Goal: Transaction & Acquisition: Subscribe to service/newsletter

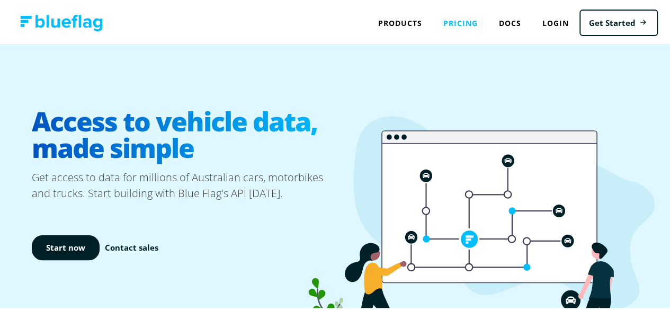
click at [453, 17] on link "Pricing" at bounding box center [461, 22] width 56 height 22
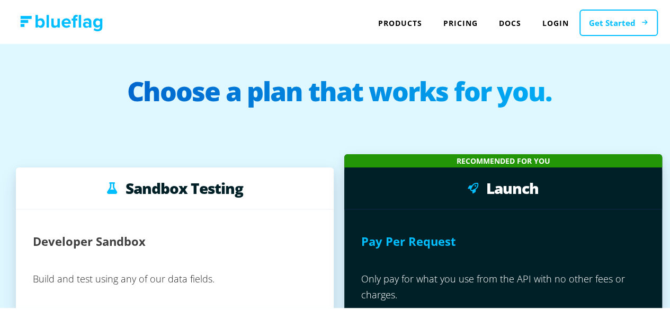
click at [609, 28] on link "Get Started" at bounding box center [618, 21] width 78 height 27
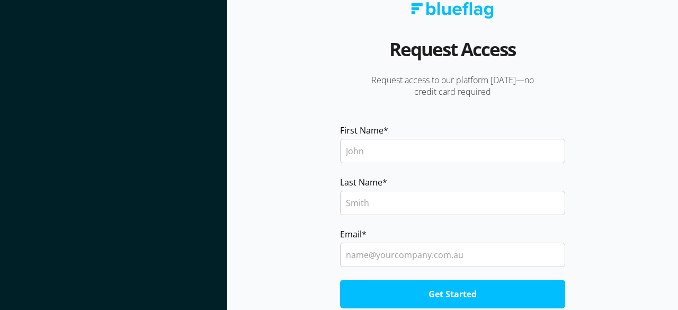
click at [425, 150] on input "First Name *" at bounding box center [453, 151] width 226 height 24
type input "n"
type input "john"
type input "smith"
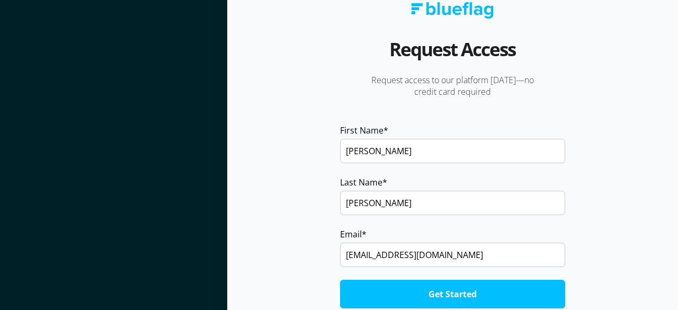
type input "smithjohn555@gmail.com"
click at [340, 280] on input "Get Started" at bounding box center [453, 294] width 226 height 29
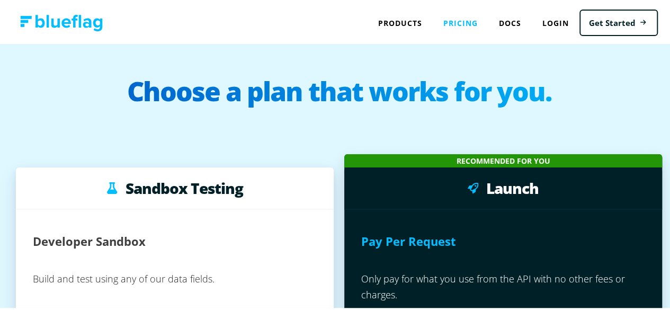
click at [460, 22] on link "Pricing" at bounding box center [461, 22] width 56 height 22
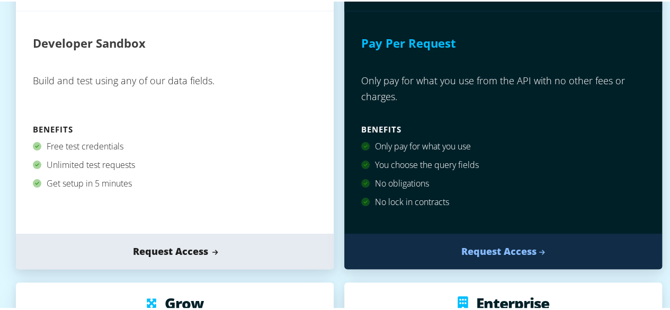
scroll to position [212, 0]
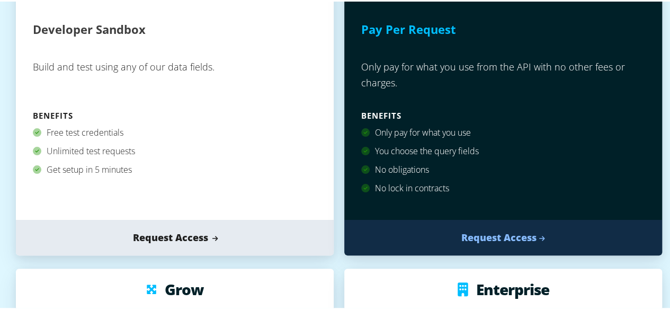
click at [179, 238] on link "Request Access" at bounding box center [175, 235] width 318 height 35
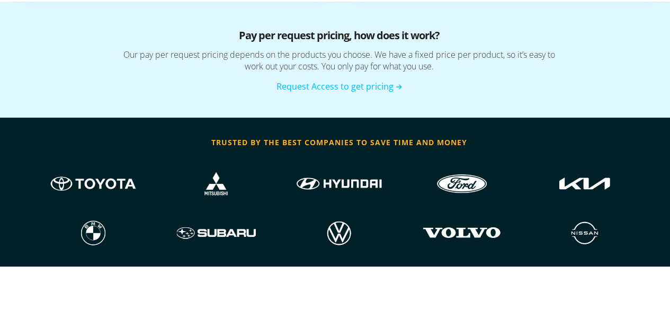
scroll to position [424, 0]
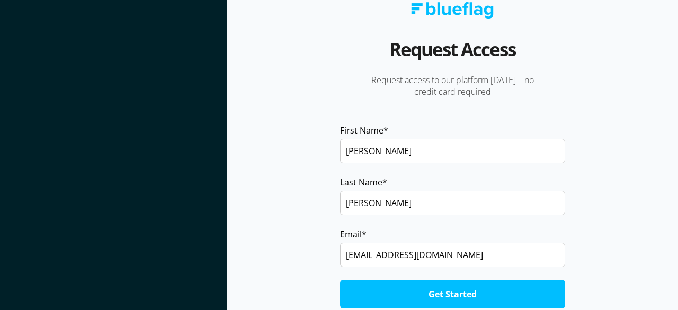
click at [408, 213] on input "smith" at bounding box center [453, 203] width 226 height 24
click at [399, 230] on label "Email *" at bounding box center [453, 234] width 226 height 13
click at [399, 243] on input "smithjohn555@gmail.com" at bounding box center [453, 255] width 226 height 24
click at [412, 286] on input "Get Started" at bounding box center [453, 294] width 226 height 29
